Goal: Check status: Check status

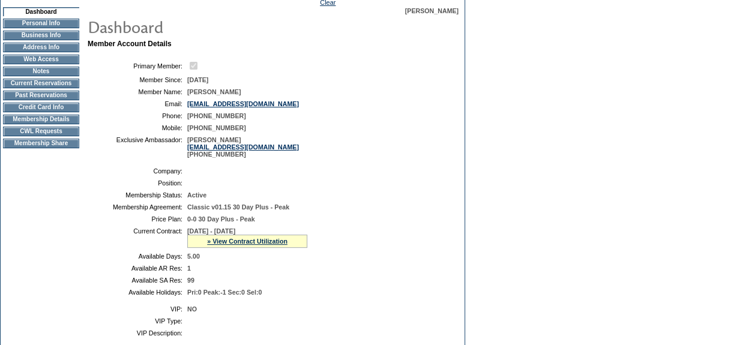
scroll to position [109, 0]
click at [274, 240] on link "» View Contract Utilization" at bounding box center [247, 240] width 80 height 7
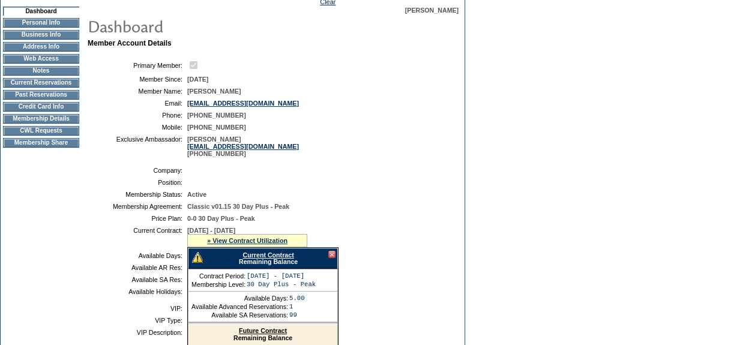
click at [275, 256] on link "Current Contract" at bounding box center [267, 254] width 51 height 7
click at [331, 257] on div at bounding box center [331, 254] width 7 height 7
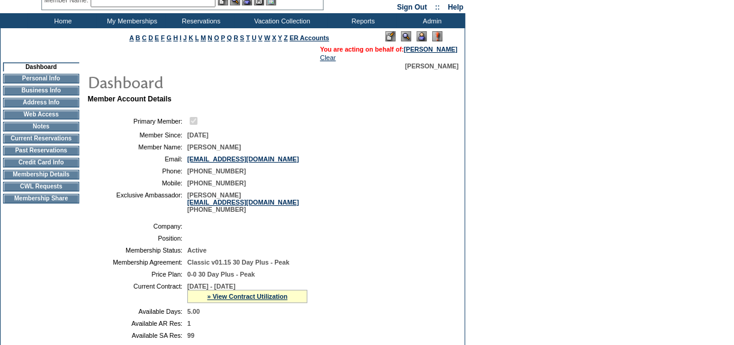
scroll to position [0, 0]
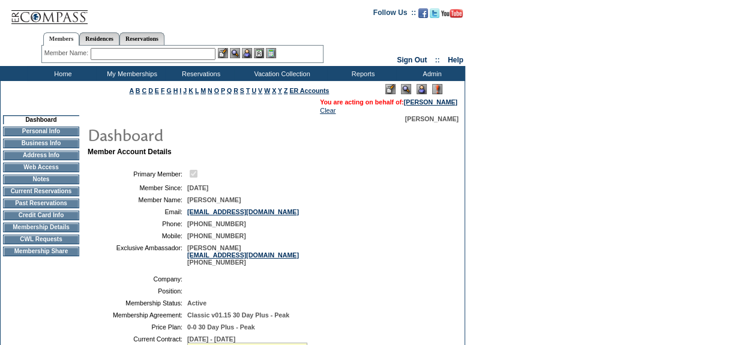
click at [151, 51] on input "text" at bounding box center [153, 54] width 125 height 12
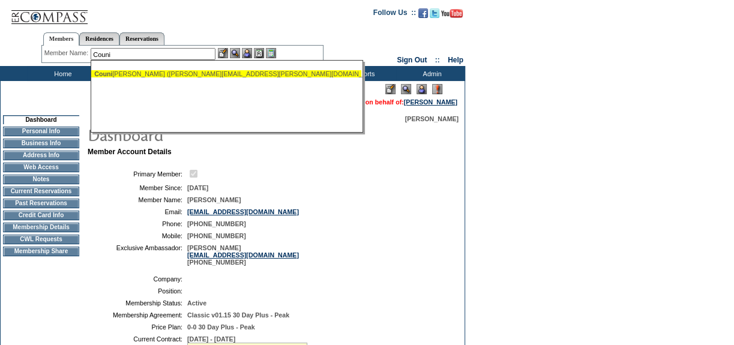
click at [151, 71] on div "[PERSON_NAME] ([PERSON_NAME][EMAIL_ADDRESS][PERSON_NAME][DOMAIN_NAME])" at bounding box center [226, 73] width 264 height 7
type input "[PERSON_NAME] ([PERSON_NAME][EMAIL_ADDRESS][PERSON_NAME][DOMAIN_NAME])"
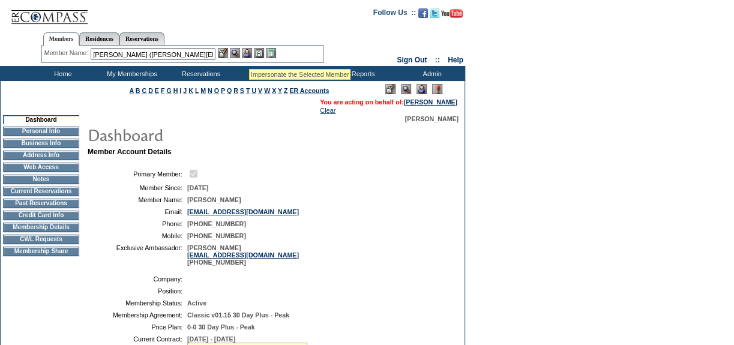
click at [249, 54] on img at bounding box center [247, 53] width 10 height 10
click at [237, 53] on img at bounding box center [235, 53] width 10 height 10
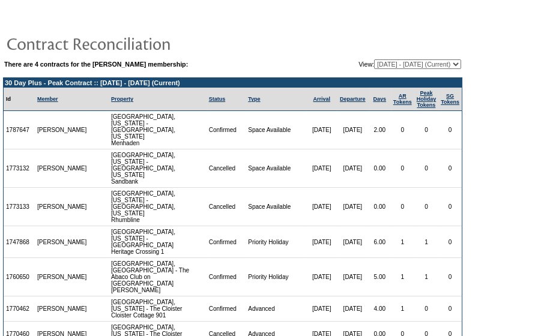
scroll to position [91, 0]
